Goal: Find specific page/section: Find specific page/section

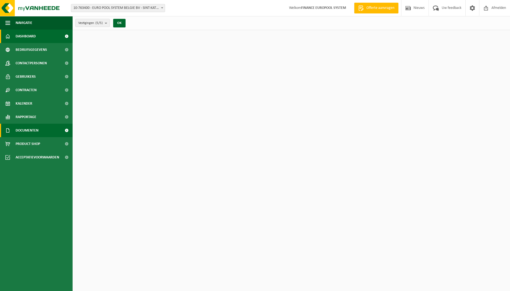
click at [39, 132] on link "Documenten" at bounding box center [36, 130] width 73 height 13
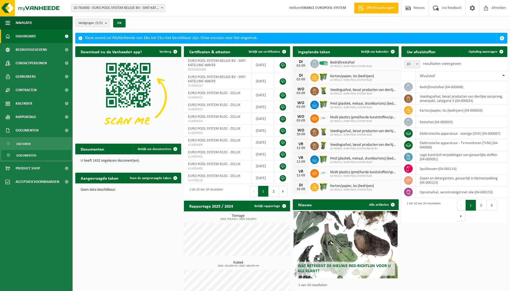
click at [20, 157] on span "Documenten" at bounding box center [26, 155] width 20 height 10
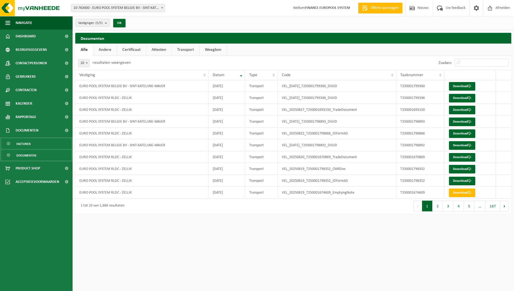
click at [28, 144] on span "Facturen" at bounding box center [23, 144] width 14 height 10
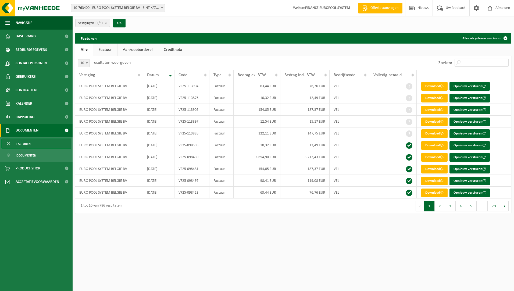
drag, startPoint x: 255, startPoint y: 228, endPoint x: 278, endPoint y: 222, distance: 23.7
click at [259, 226] on html "Vestiging: 10-763400 - EURO POOL SYSTEM BELGIE BV - SINT-KATELIJNE-WAVER 10-826…" at bounding box center [257, 145] width 514 height 291
click at [278, 222] on html "Vestiging: 10-763400 - EURO POOL SYSTEM BELGIE BV - SINT-KATELIJNE-WAVER 10-826…" at bounding box center [257, 145] width 514 height 291
